Goal: Task Accomplishment & Management: Manage account settings

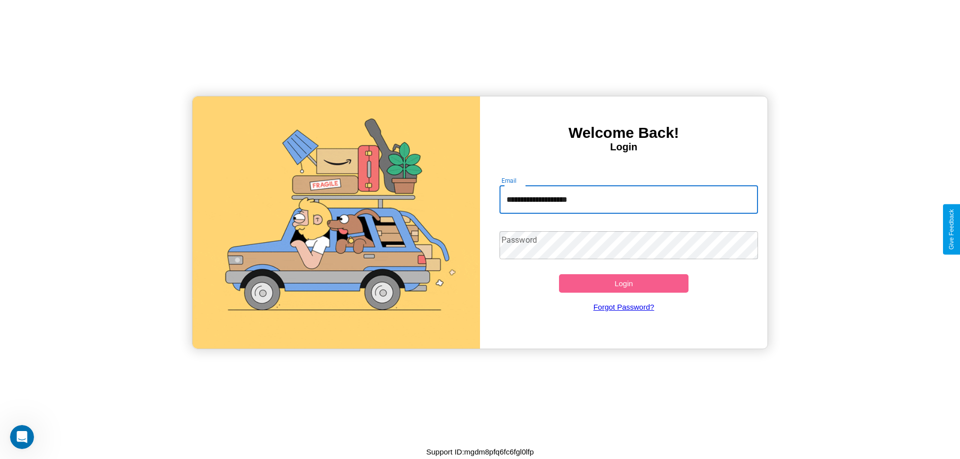
type input "**********"
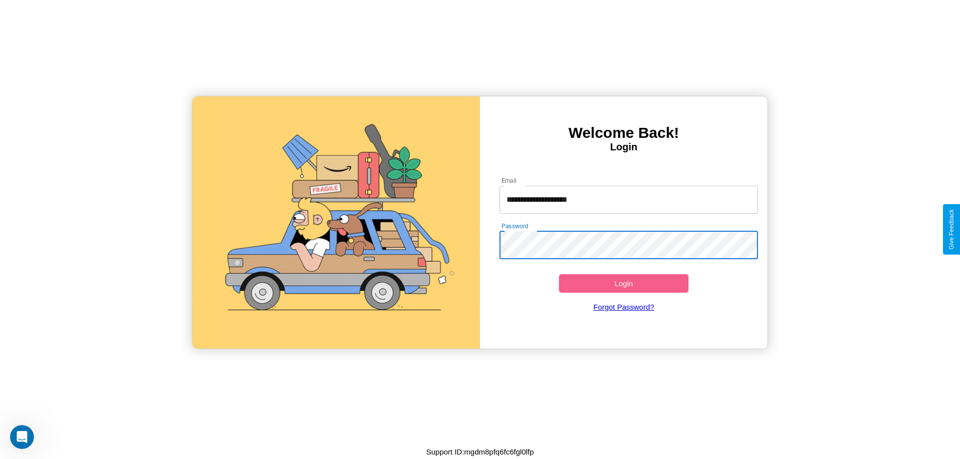
click at [623, 283] on button "Login" at bounding box center [623, 283] width 129 height 18
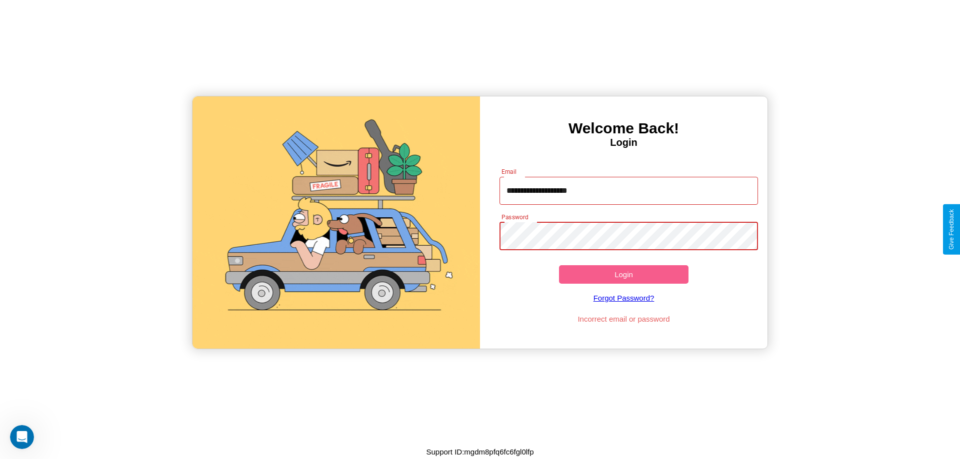
click at [623, 274] on button "Login" at bounding box center [623, 274] width 129 height 18
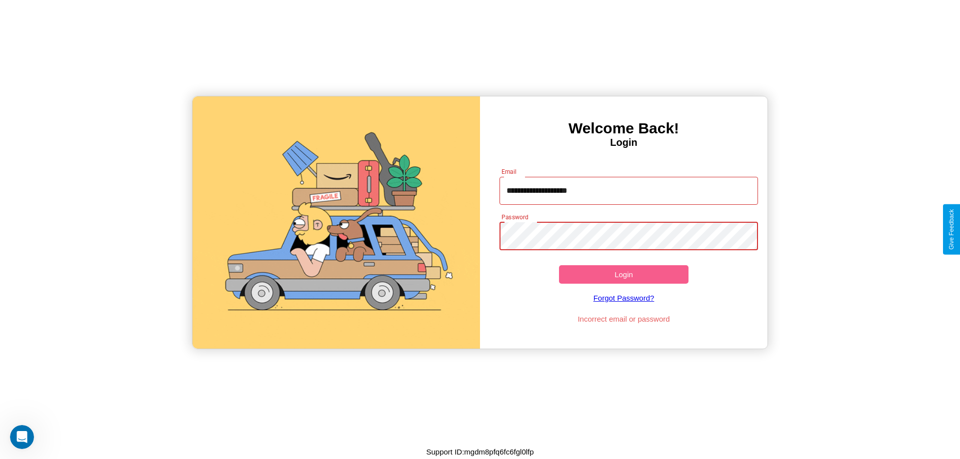
click at [623, 274] on button "Login" at bounding box center [623, 274] width 129 height 18
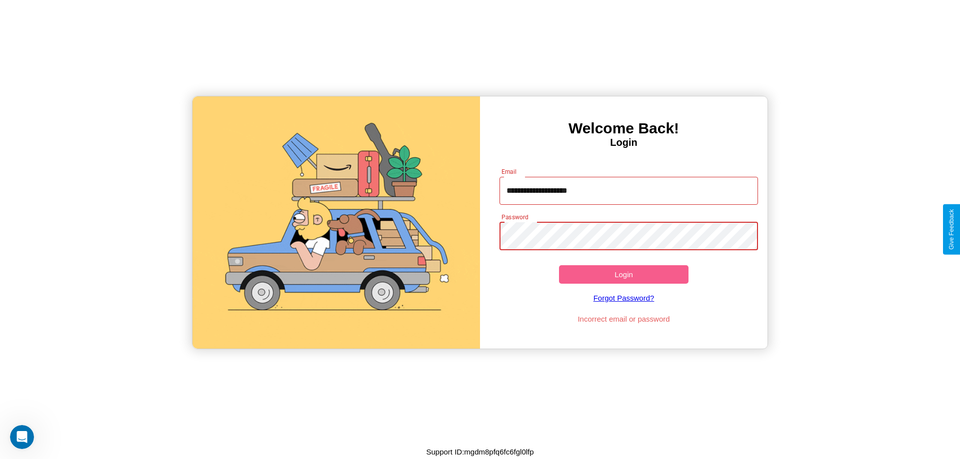
click at [623, 274] on button "Login" at bounding box center [623, 274] width 129 height 18
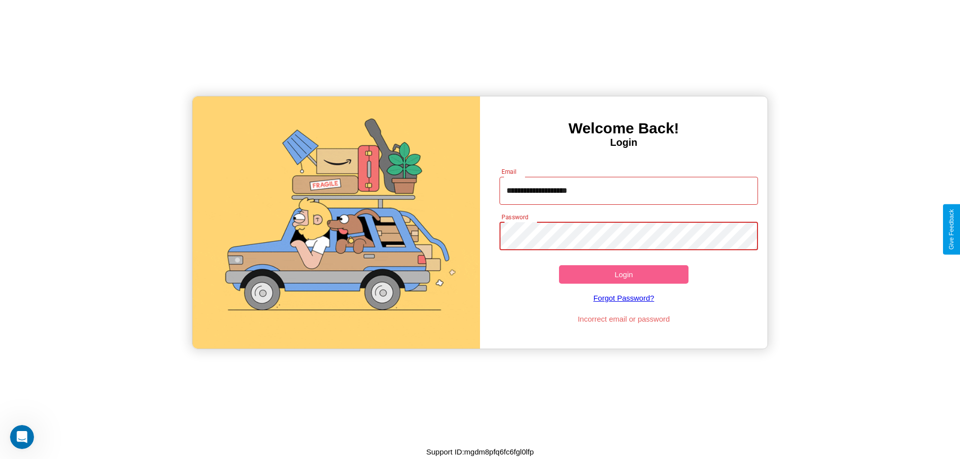
click at [623, 274] on button "Login" at bounding box center [623, 274] width 129 height 18
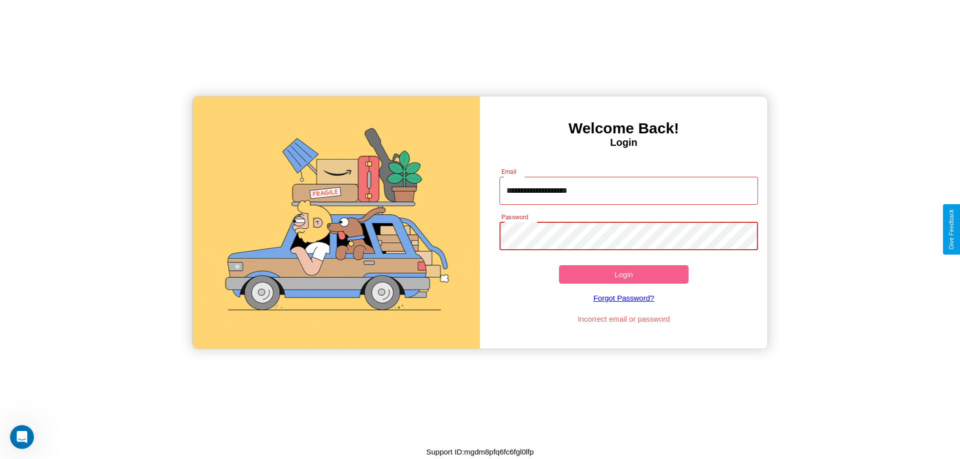
click at [623, 274] on button "Login" at bounding box center [623, 274] width 129 height 18
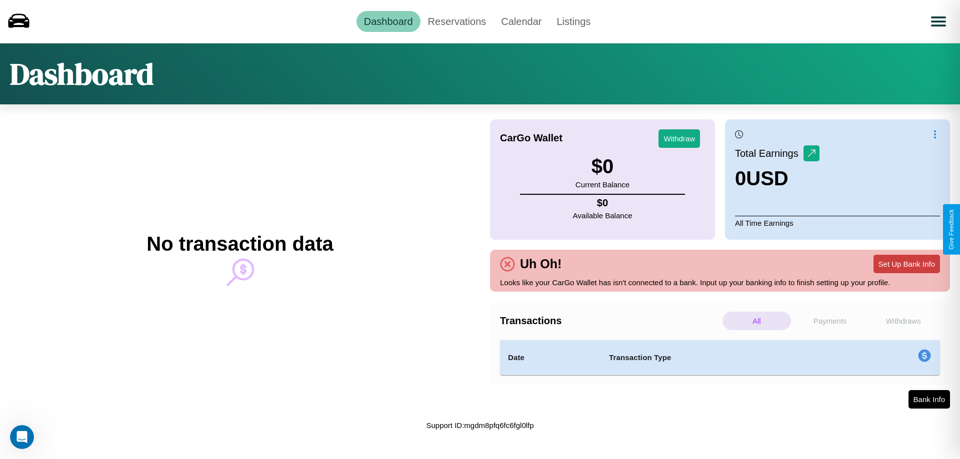
click at [906, 264] on button "Set Up Bank Info" at bounding box center [906, 264] width 66 height 18
